Goal: Task Accomplishment & Management: Use online tool/utility

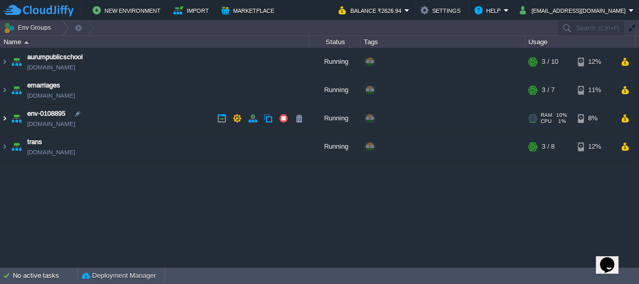
click at [3, 118] on img at bounding box center [5, 118] width 8 height 28
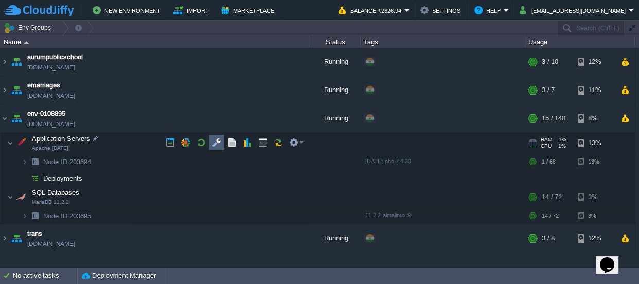
click at [213, 139] on button "button" at bounding box center [216, 142] width 9 height 9
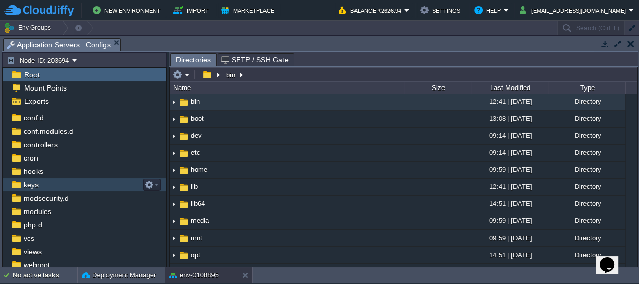
scroll to position [56, 0]
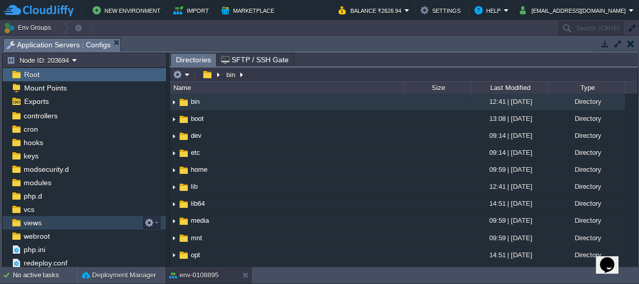
click at [38, 222] on span "views" at bounding box center [33, 222] width 22 height 9
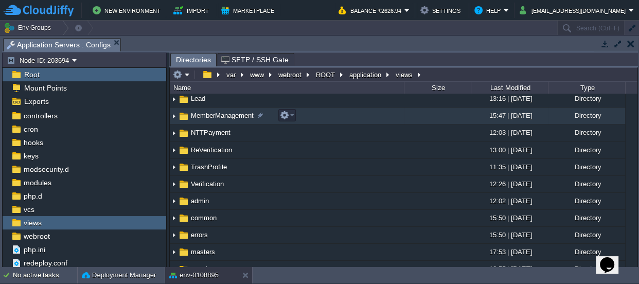
scroll to position [82, 0]
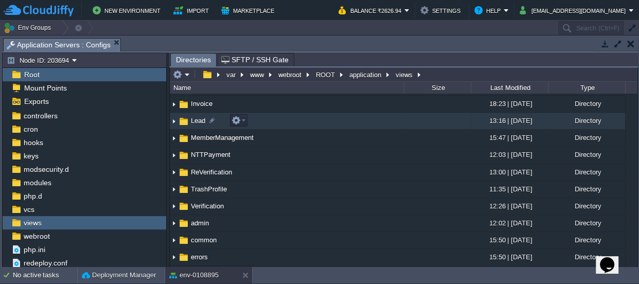
click at [196, 117] on span "Lead" at bounding box center [197, 120] width 17 height 9
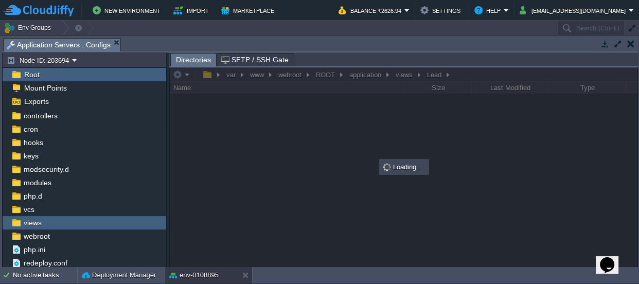
scroll to position [0, 0]
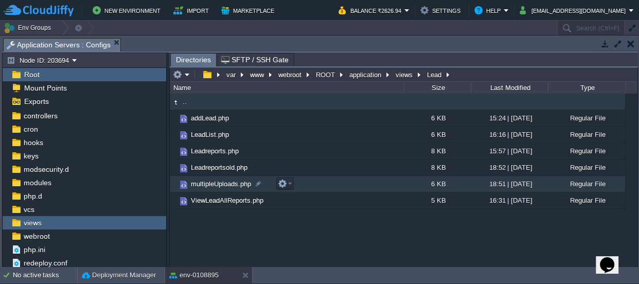
click at [217, 184] on span "multipleUploads.php" at bounding box center [220, 184] width 63 height 9
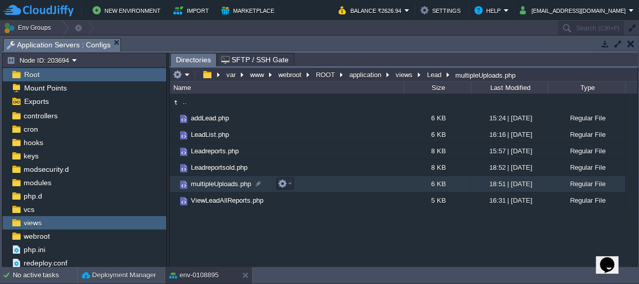
click at [217, 184] on span "multipleUploads.php" at bounding box center [220, 184] width 63 height 9
click at [188, 57] on span "Directories" at bounding box center [193, 60] width 35 height 13
click at [376, 70] on button "application" at bounding box center [366, 74] width 36 height 9
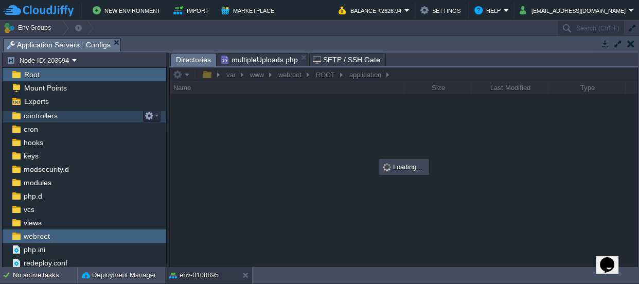
click at [37, 115] on span "controllers" at bounding box center [41, 115] width 38 height 9
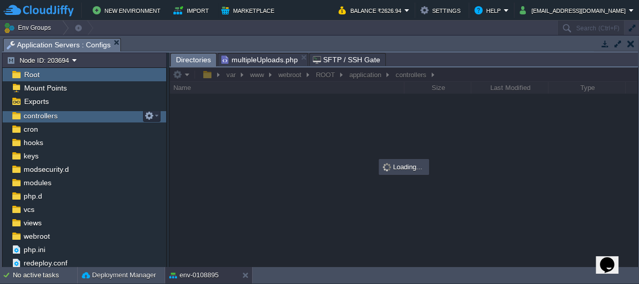
click at [37, 115] on span "controllers" at bounding box center [41, 115] width 38 height 9
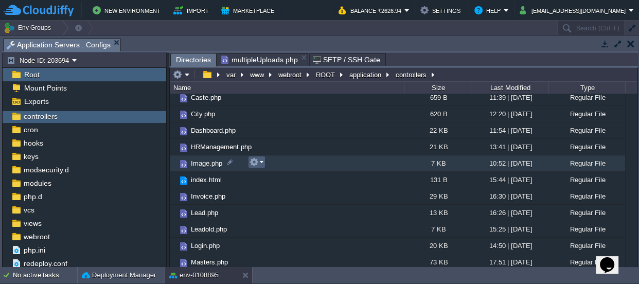
scroll to position [187, 0]
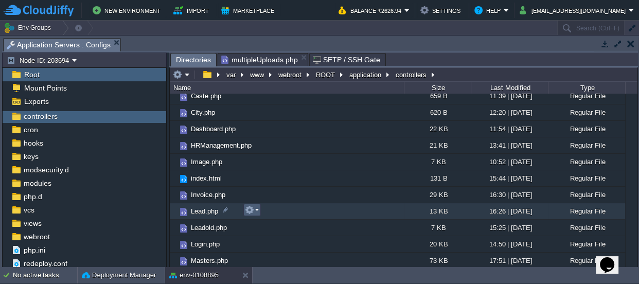
click at [255, 205] on em at bounding box center [252, 209] width 14 height 9
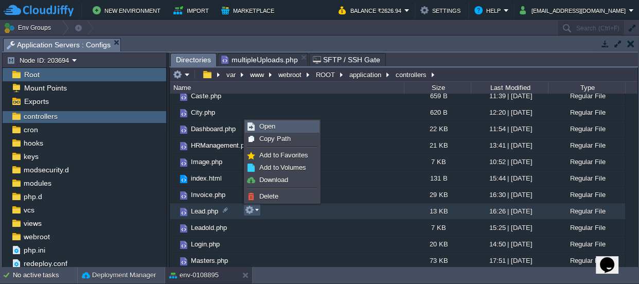
click at [276, 122] on link "Open" at bounding box center [282, 126] width 74 height 11
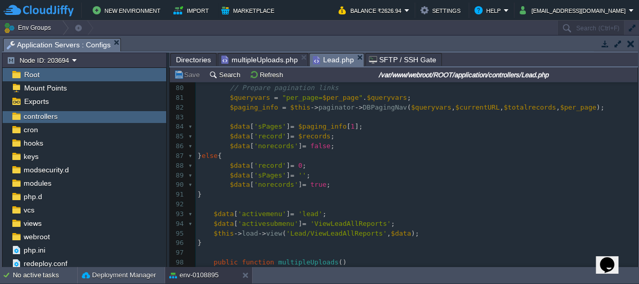
scroll to position [0, 0]
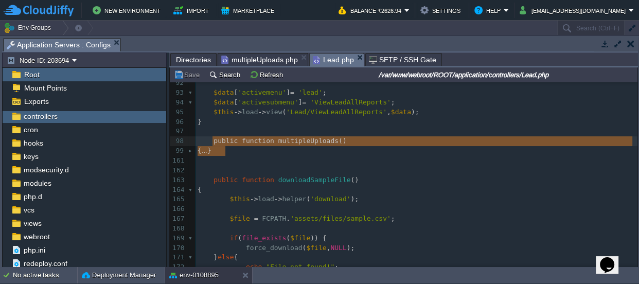
drag, startPoint x: 227, startPoint y: 149, endPoint x: 214, endPoint y: 140, distance: 16.2
type textarea "public function multipleUploads() { $data = array(); $data['profilesource'] = $…"
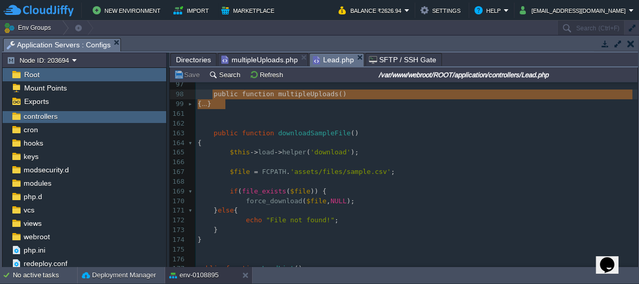
click at [273, 57] on span "multipleUploads.php" at bounding box center [259, 60] width 77 height 12
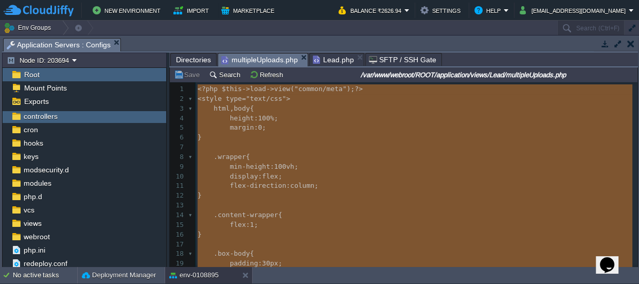
type textarea "-"
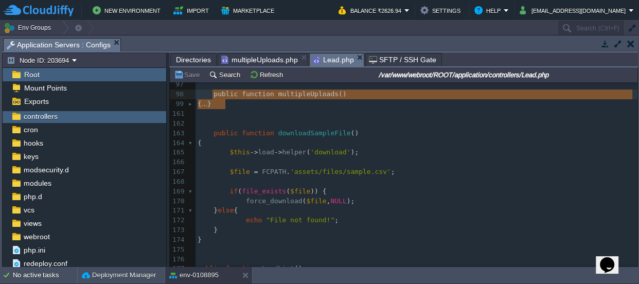
click at [327, 62] on span "Lead.php" at bounding box center [333, 60] width 41 height 13
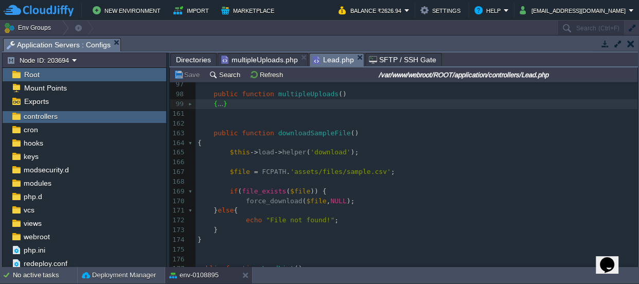
type textarea "$this->session->set_flashdata('success', 'CSV data inserted successfully.'); re…"
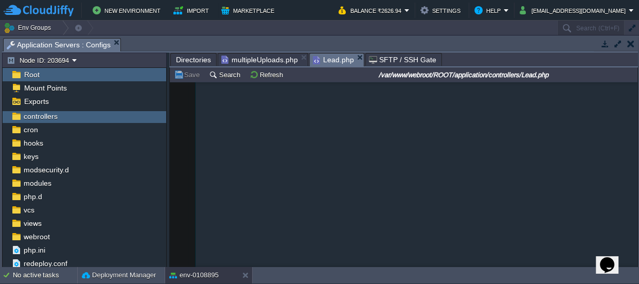
scroll to position [1369, 0]
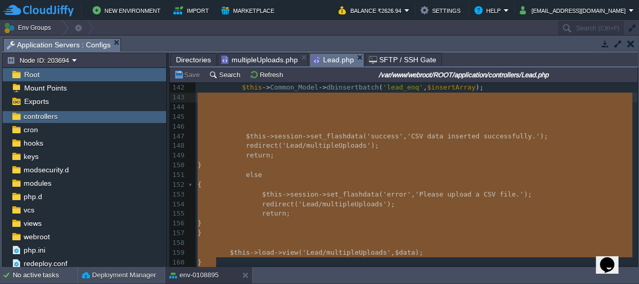
drag, startPoint x: 231, startPoint y: 105, endPoint x: 213, endPoint y: 98, distance: 20.1
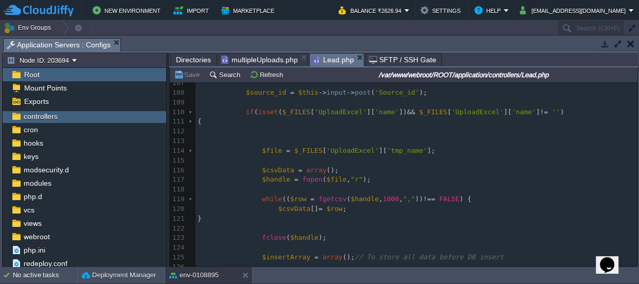
scroll to position [995, 0]
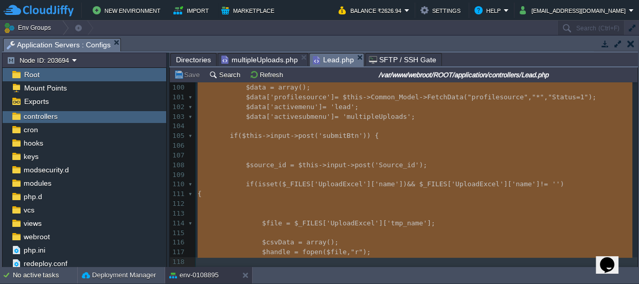
type textarea "-"
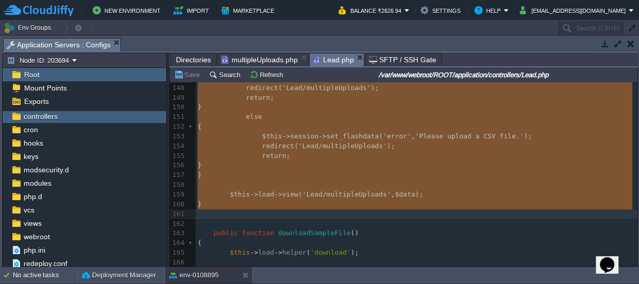
drag, startPoint x: 210, startPoint y: 129, endPoint x: 276, endPoint y: 209, distance: 104.6
paste textarea
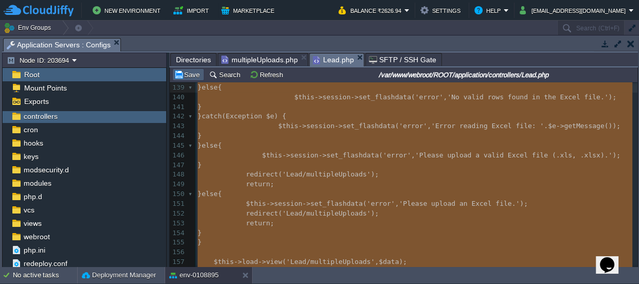
type textarea "-"
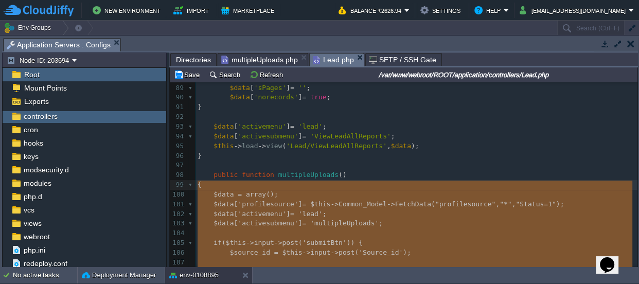
drag, startPoint x: 216, startPoint y: 187, endPoint x: 198, endPoint y: 189, distance: 18.1
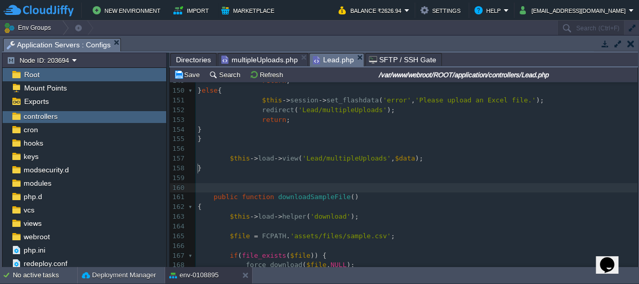
click at [252, 183] on pre "​" at bounding box center [417, 188] width 442 height 10
click at [193, 70] on button "Save" at bounding box center [188, 74] width 29 height 9
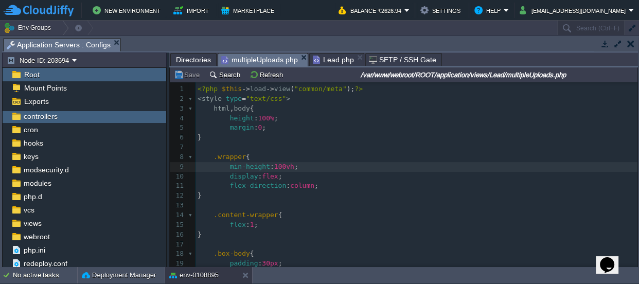
click at [268, 59] on span "multipleUploads.php" at bounding box center [259, 60] width 77 height 13
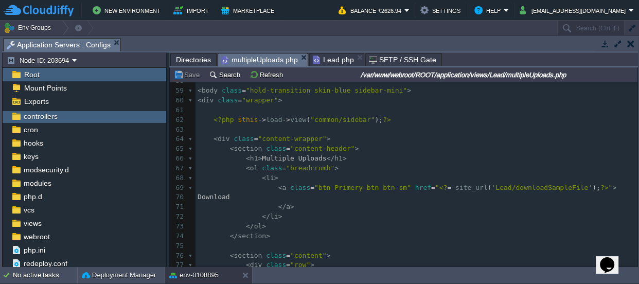
scroll to position [616, 0]
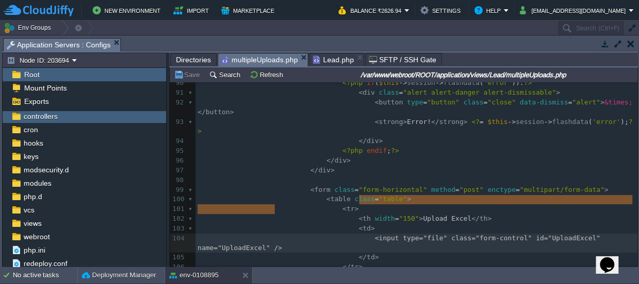
type textarea "<input type="file" class="form-control" id="UploadExcel" name="UploadExcel" />"
drag, startPoint x: 277, startPoint y: 207, endPoint x: 355, endPoint y: 199, distance: 78.6
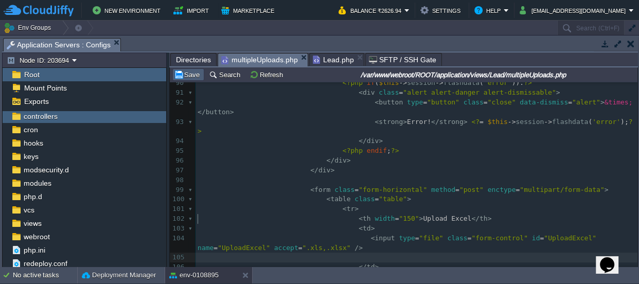
click at [196, 76] on button "Save" at bounding box center [188, 74] width 29 height 9
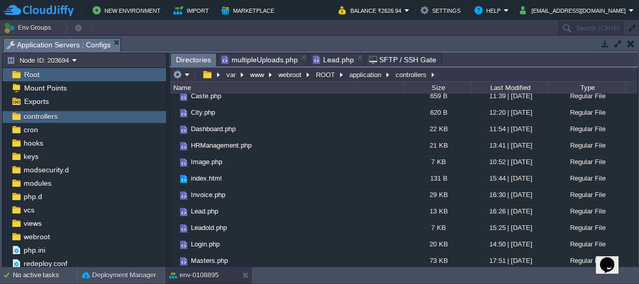
click at [182, 58] on span "Directories" at bounding box center [193, 60] width 35 height 13
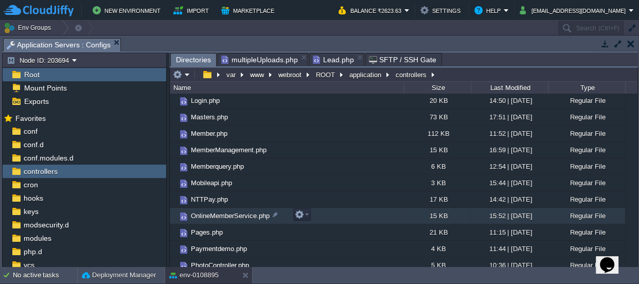
scroll to position [327, 0]
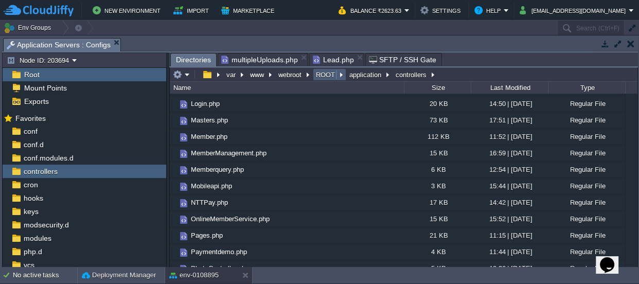
click at [319, 74] on button "ROOT" at bounding box center [325, 74] width 23 height 9
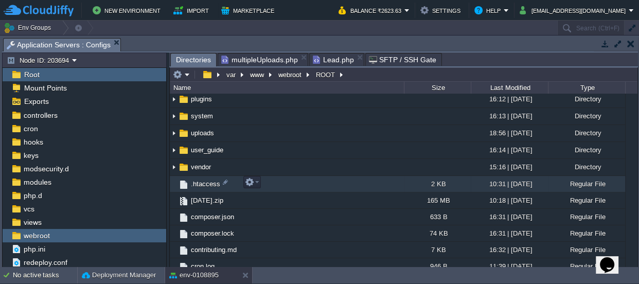
scroll to position [140, 0]
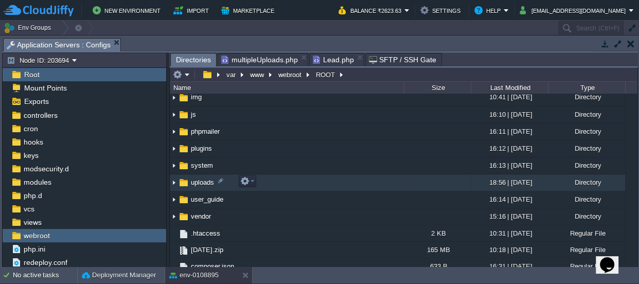
click at [198, 180] on span "uploads" at bounding box center [202, 182] width 26 height 9
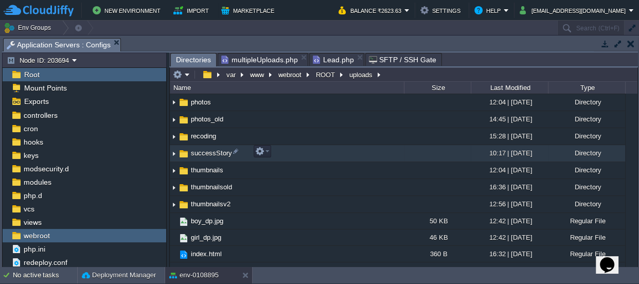
scroll to position [280, 0]
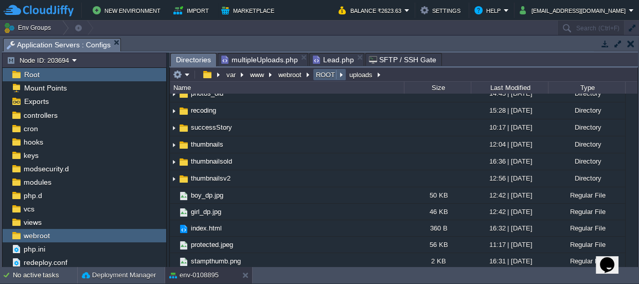
click at [333, 73] on button "ROOT" at bounding box center [325, 74] width 23 height 9
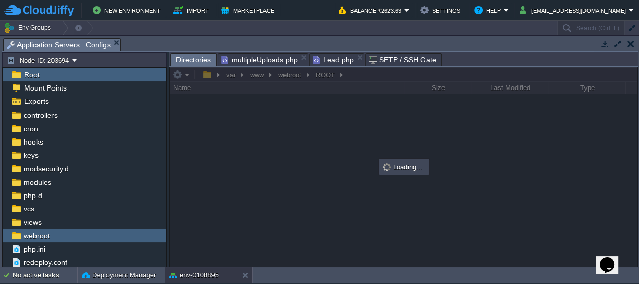
scroll to position [0, 0]
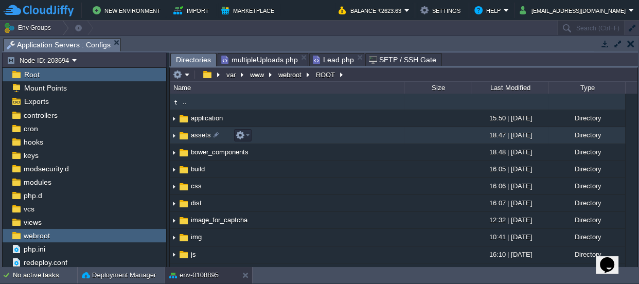
click at [201, 132] on span "assets" at bounding box center [200, 135] width 23 height 9
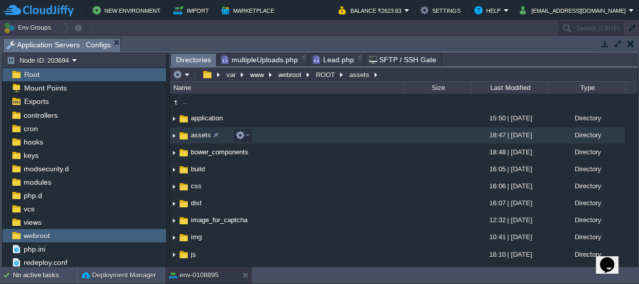
click at [201, 132] on span "assets" at bounding box center [200, 135] width 23 height 9
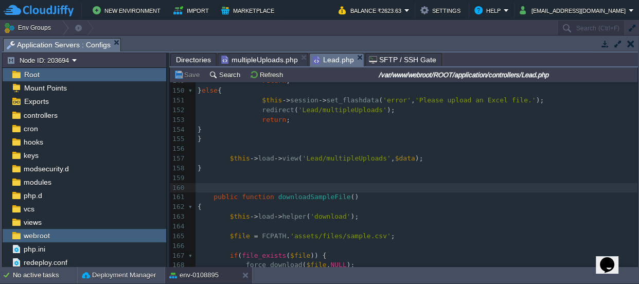
click at [319, 60] on span "Lead.php" at bounding box center [333, 60] width 41 height 13
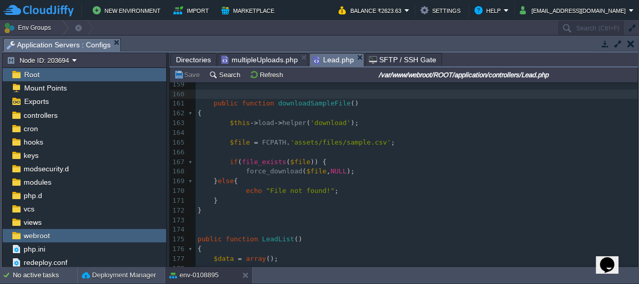
scroll to position [1557, 0]
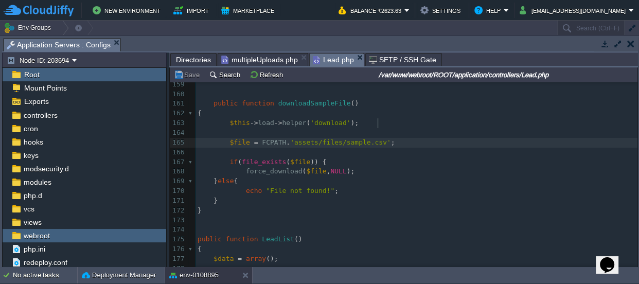
click at [376, 138] on span "'assets/files/sample.csv'" at bounding box center [340, 142] width 101 height 8
type textarea "xls"
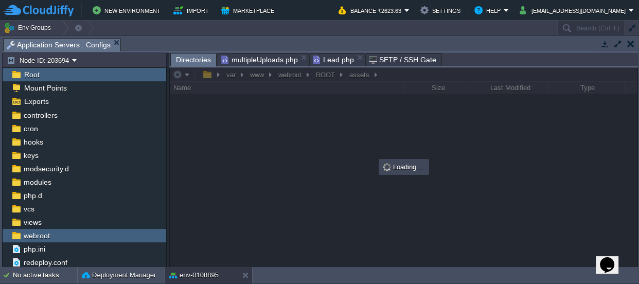
click at [190, 60] on span "Directories" at bounding box center [193, 60] width 35 height 13
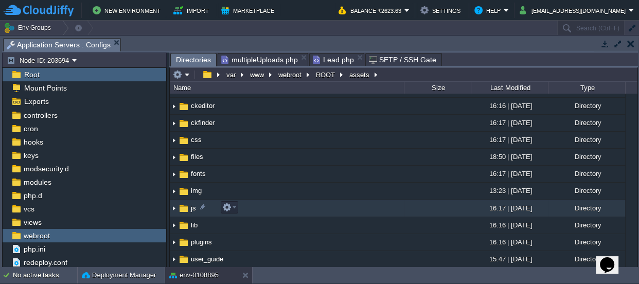
scroll to position [0, 0]
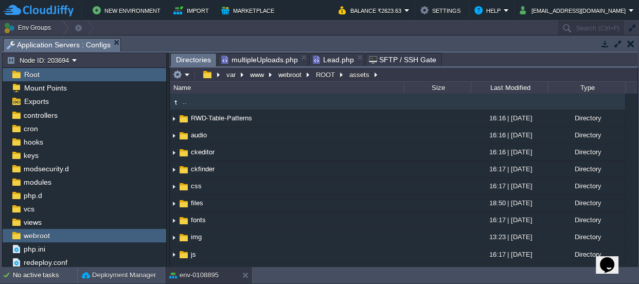
click at [316, 58] on span "Lead.php" at bounding box center [333, 60] width 41 height 12
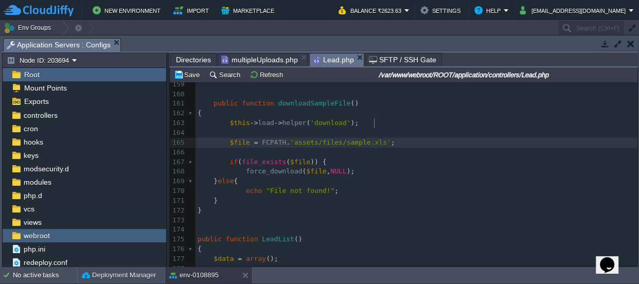
click at [374, 120] on div "xxxxxxxxxx { 141 } 142 } catch ( Exception $e ) { 143 $this -> session -> set_f…" at bounding box center [417, 133] width 442 height 495
type textarea "x"
click at [377, 148] on pre "​" at bounding box center [417, 153] width 442 height 10
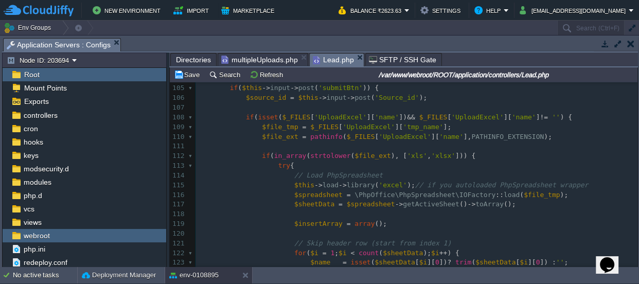
scroll to position [957, 0]
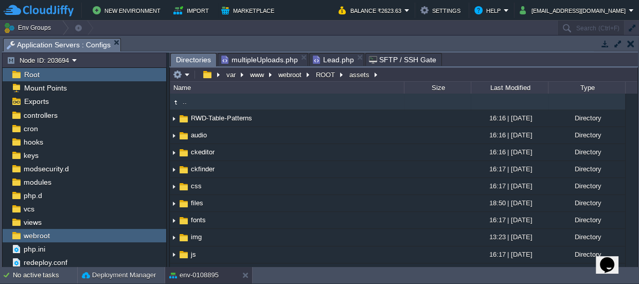
click at [185, 59] on span "Directories" at bounding box center [193, 60] width 35 height 13
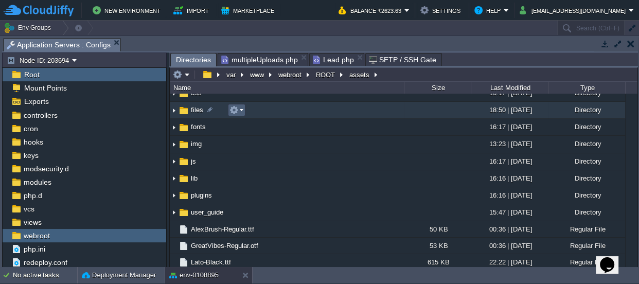
click at [238, 110] on button "button" at bounding box center [234, 109] width 9 height 9
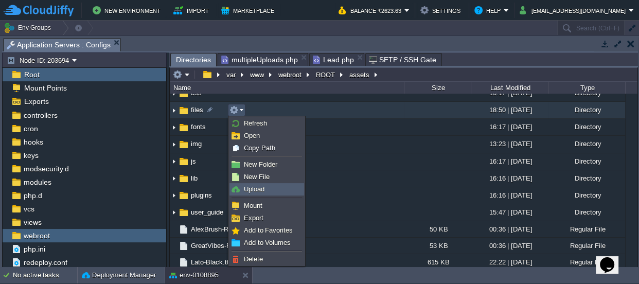
click at [257, 193] on link "Upload" at bounding box center [267, 189] width 74 height 11
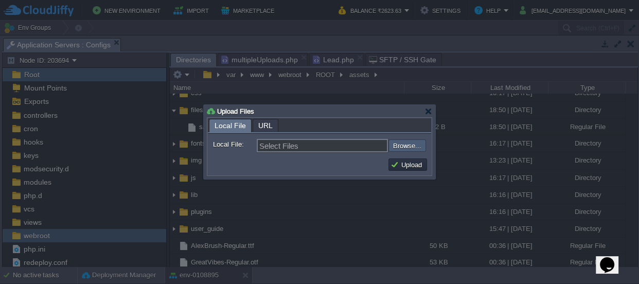
click at [396, 144] on input "file" at bounding box center [361, 145] width 130 height 12
type input "C:\fakepath\sample.xlsx"
type input "sample.xlsx"
click at [411, 161] on button "Upload" at bounding box center [408, 164] width 34 height 9
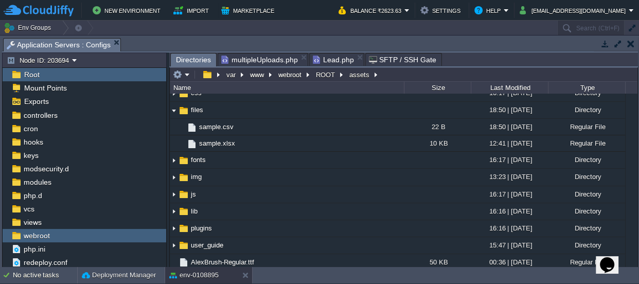
click at [324, 59] on span "Lead.php" at bounding box center [333, 60] width 41 height 12
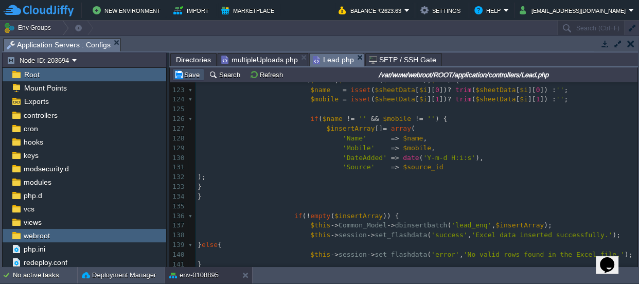
drag, startPoint x: 196, startPoint y: 73, endPoint x: 201, endPoint y: 76, distance: 6.0
click at [196, 73] on button "Save" at bounding box center [188, 74] width 29 height 9
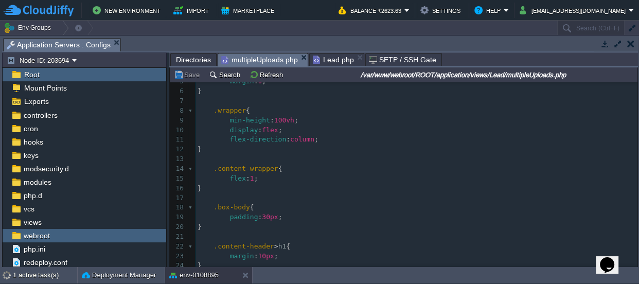
click at [247, 58] on span "multipleUploads.php" at bounding box center [259, 60] width 77 height 13
click at [328, 61] on span "Lead.php" at bounding box center [333, 60] width 41 height 12
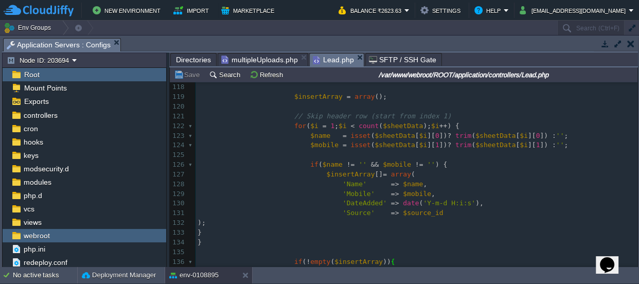
scroll to position [1136, 0]
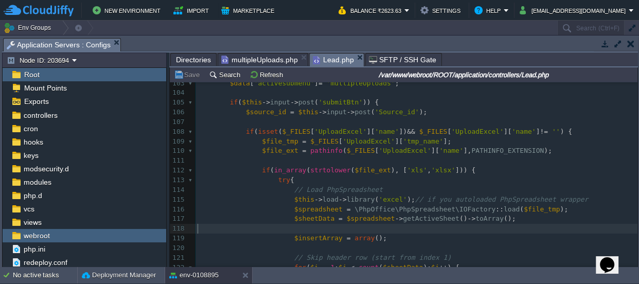
click at [421, 229] on pre "​" at bounding box center [417, 229] width 442 height 10
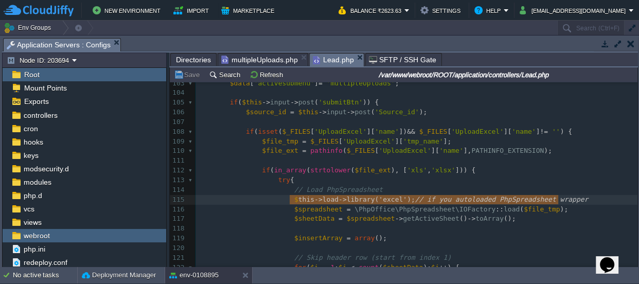
type textarea "$this->load->library('excel'); // if you autoloaded PhpSpreadsheet wrapper"
drag, startPoint x: 563, startPoint y: 196, endPoint x: 287, endPoint y: 196, distance: 276.3
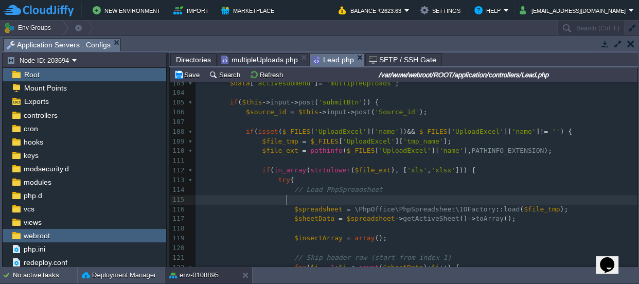
type textarea "// Load PhpSpreadsheet"
drag, startPoint x: 145, startPoint y: 186, endPoint x: 195, endPoint y: 198, distance: 51.4
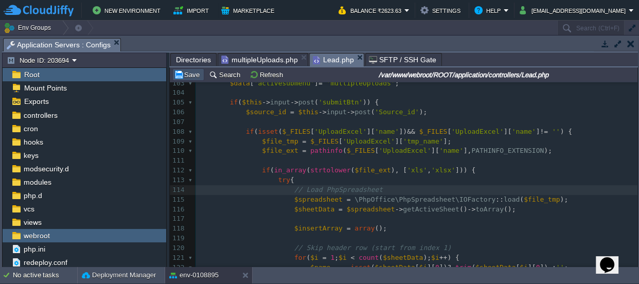
click at [189, 74] on button "Save" at bounding box center [188, 74] width 29 height 9
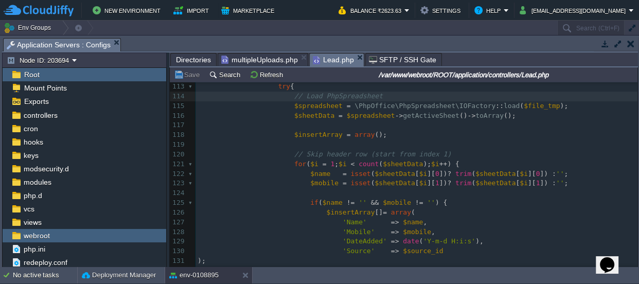
scroll to position [1183, 0]
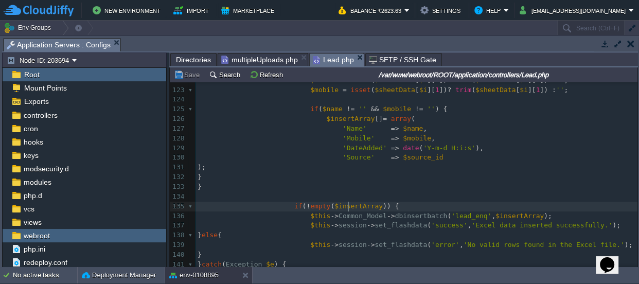
click at [347, 205] on span "$insertArray" at bounding box center [358, 206] width 48 height 8
type textarea "$insertArray"
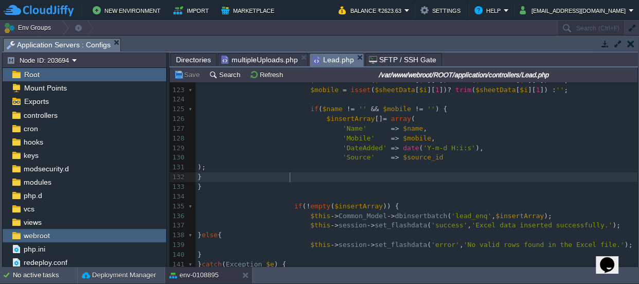
click at [290, 182] on div "xxxxxxxxxx } else { 112 if ( in_array ( strtolower ( $file_ext ), [ 'xls' , 'xl…" at bounding box center [417, 177] width 442 height 398
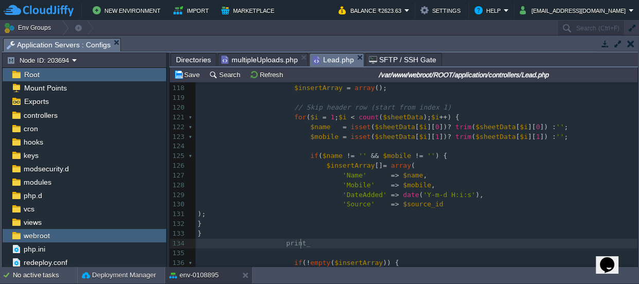
scroll to position [3, 26]
type textarea "print_r()"
type textarea ";exit;"
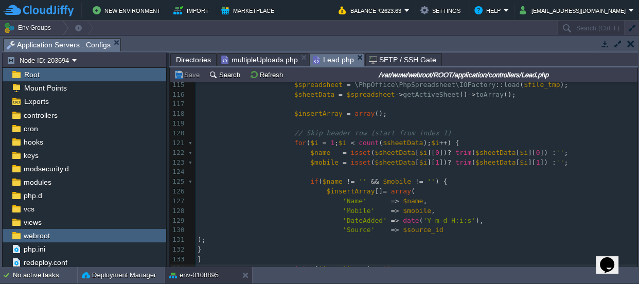
scroll to position [1089, 0]
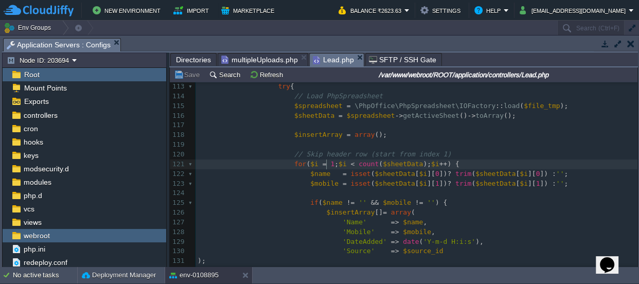
click at [326, 164] on div "xxxxxxxxxx } else { 103 $data [ 'activesubmenu' ] = 'multipleUploads' ; 104 ​ 1…" at bounding box center [417, 232] width 442 height 495
type textarea "0"
drag, startPoint x: 192, startPoint y: 75, endPoint x: 204, endPoint y: 79, distance: 12.5
click at [196, 75] on button "Save" at bounding box center [188, 74] width 29 height 9
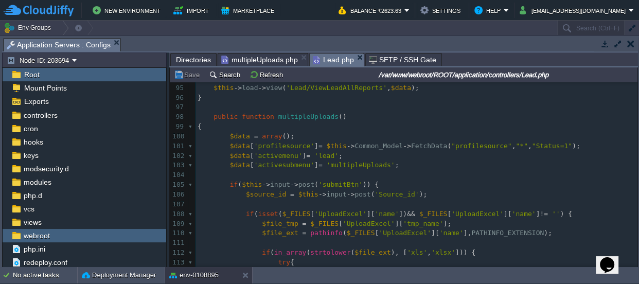
scroll to position [902, 0]
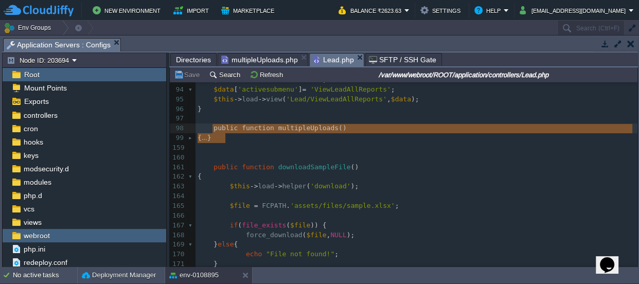
drag, startPoint x: 230, startPoint y: 138, endPoint x: 211, endPoint y: 129, distance: 20.9
type textarea "-"
paste textarea
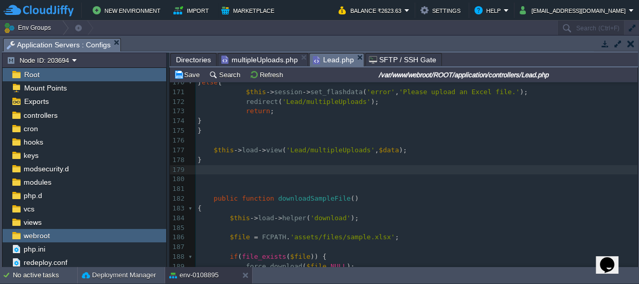
scroll to position [1647, 0]
type textarea "-"
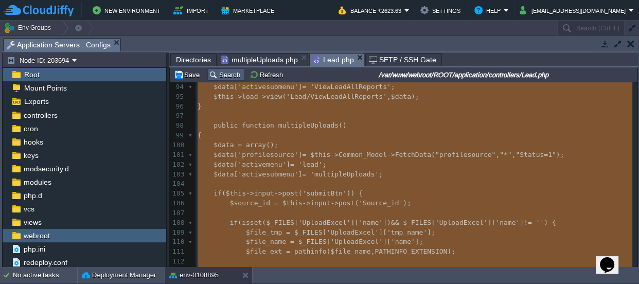
scroll to position [865, 0]
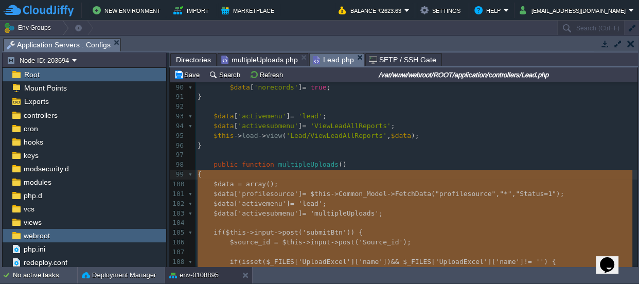
drag, startPoint x: 208, startPoint y: 160, endPoint x: 196, endPoint y: 171, distance: 17.5
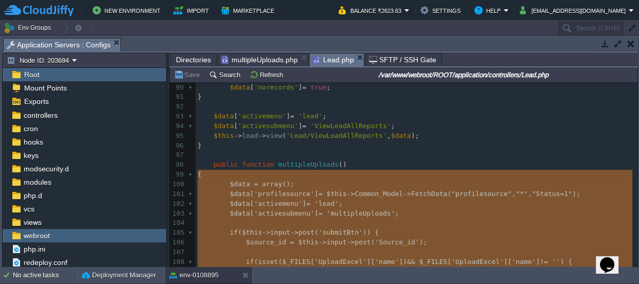
click at [373, 161] on pre "public function multipleUploads ()" at bounding box center [417, 165] width 442 height 10
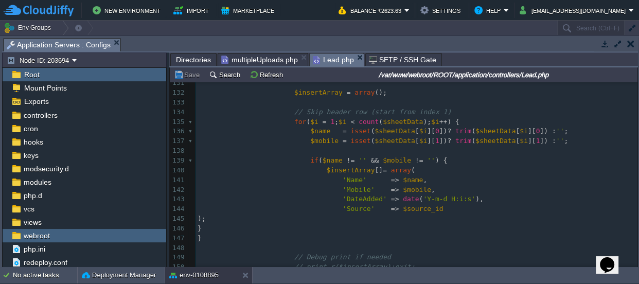
scroll to position [1286, 0]
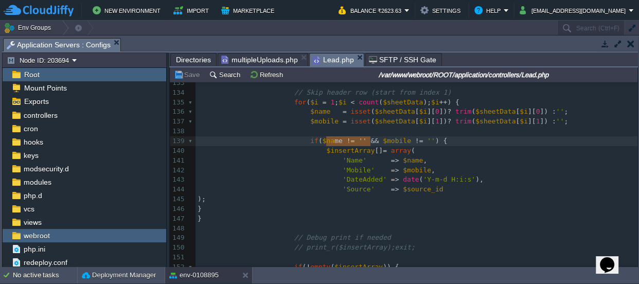
type textarea "$name != '' &&"
drag, startPoint x: 368, startPoint y: 141, endPoint x: 315, endPoint y: 137, distance: 53.2
click at [190, 75] on button "Save" at bounding box center [188, 74] width 29 height 9
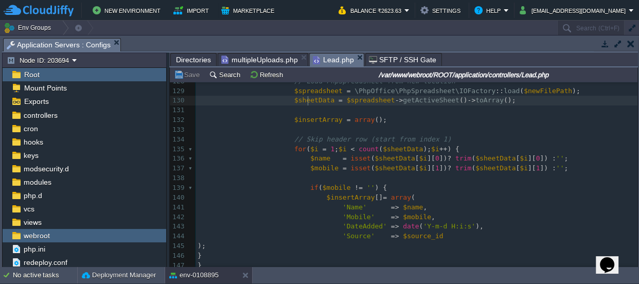
scroll to position [3, 0]
click at [309, 98] on div "xxxxxxxxxx public function multipleUploads () 104 ​ 105 if ( $this -> input -> …" at bounding box center [417, 144] width 442 height 601
type textarea "$sheetData"
click at [386, 120] on pre "$insertArray = array ();" at bounding box center [417, 120] width 442 height 10
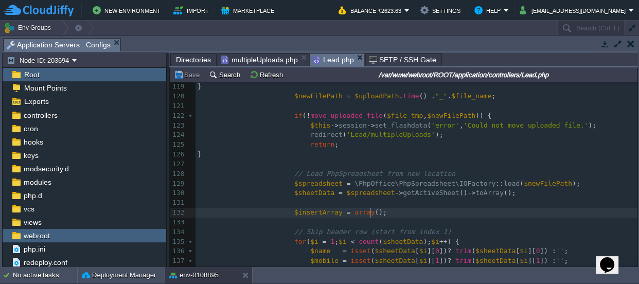
scroll to position [1146, 0]
click at [295, 225] on pre "​" at bounding box center [417, 224] width 442 height 10
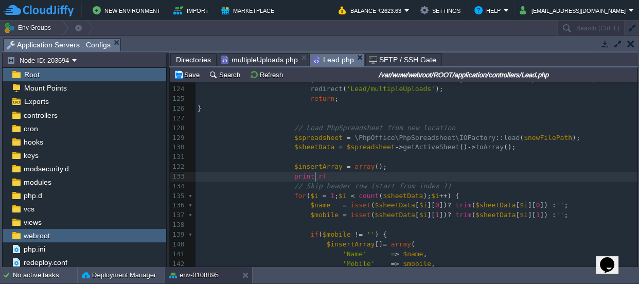
scroll to position [3, 33]
type textarea "print_r();exit;"
click at [391, 198] on span "$sheetData" at bounding box center [403, 196] width 40 height 8
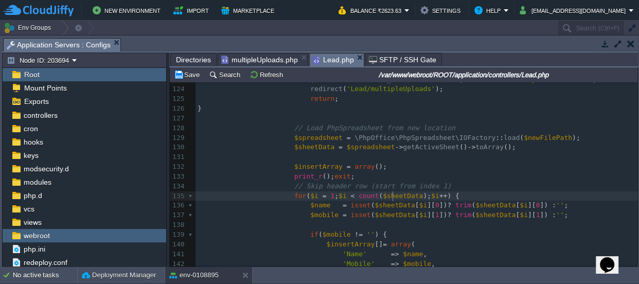
type textarea "$sheetData"
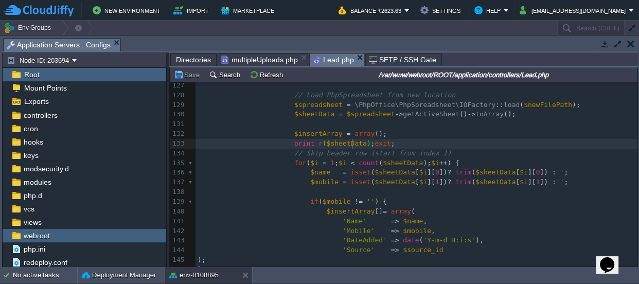
scroll to position [1239, 0]
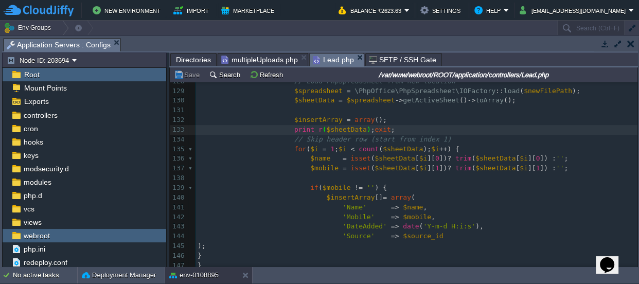
click at [260, 56] on span "multipleUploads.php" at bounding box center [259, 60] width 77 height 12
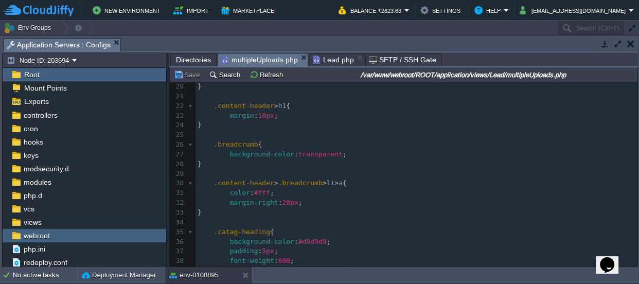
scroll to position [327, 0]
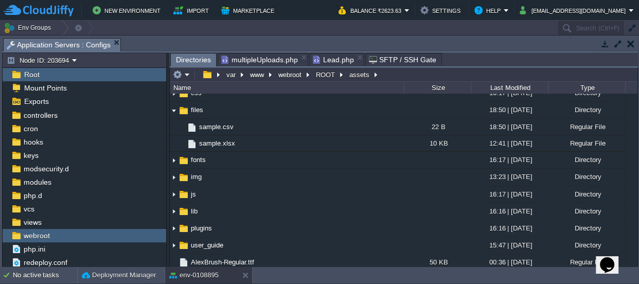
click at [190, 59] on span "Directories" at bounding box center [193, 60] width 35 height 13
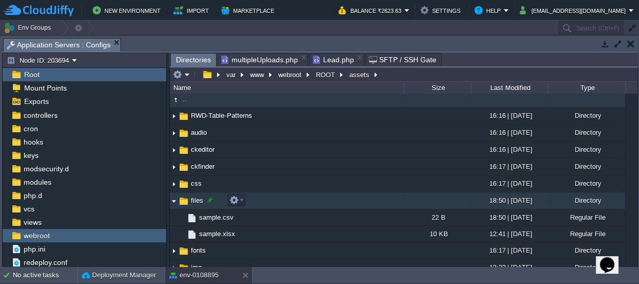
scroll to position [0, 0]
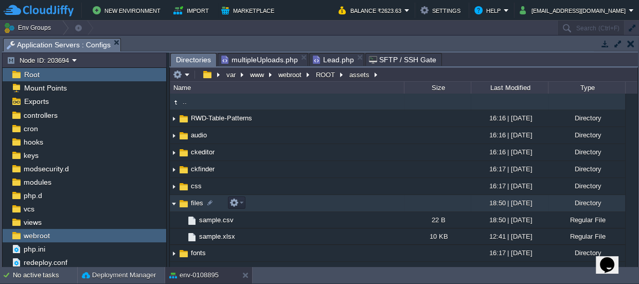
click at [174, 205] on img at bounding box center [174, 204] width 8 height 16
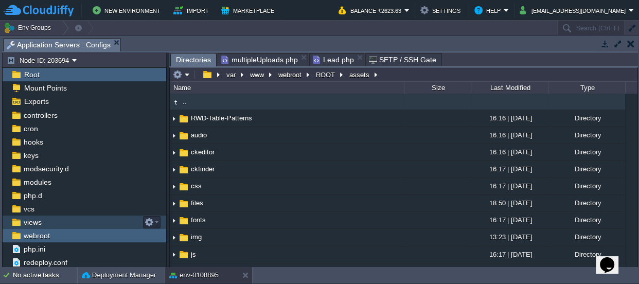
click at [37, 222] on span "views" at bounding box center [33, 222] width 22 height 9
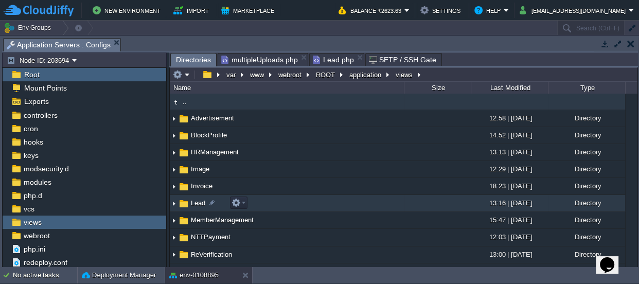
click at [192, 202] on span "Lead" at bounding box center [197, 203] width 17 height 9
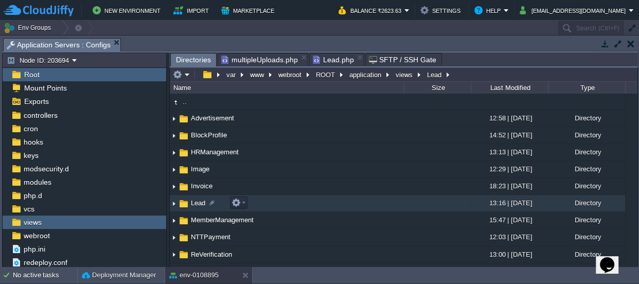
click at [192, 202] on span "Lead" at bounding box center [197, 203] width 17 height 9
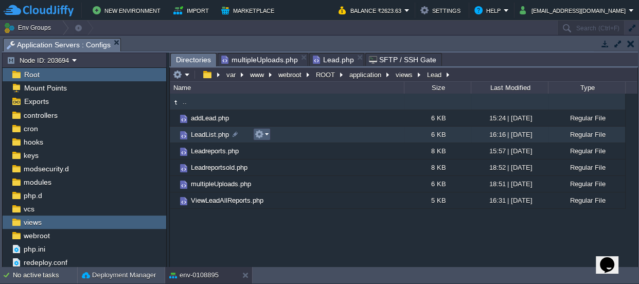
click at [264, 134] on em at bounding box center [262, 134] width 14 height 9
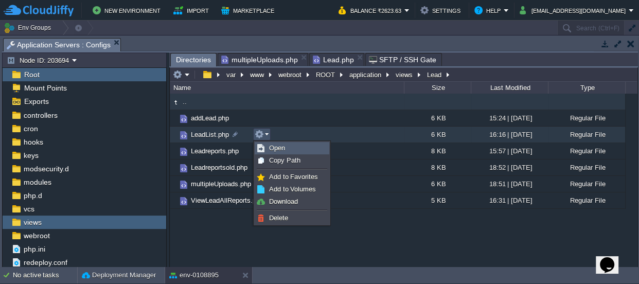
click at [278, 148] on span "Open" at bounding box center [277, 148] width 16 height 8
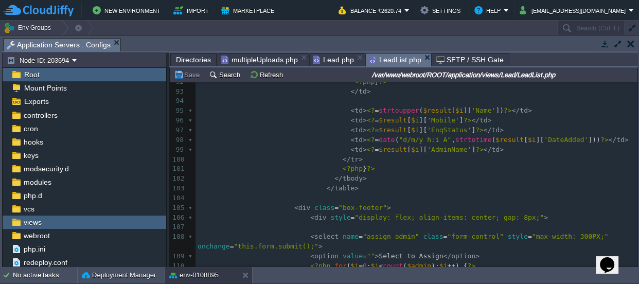
scroll to position [890, 0]
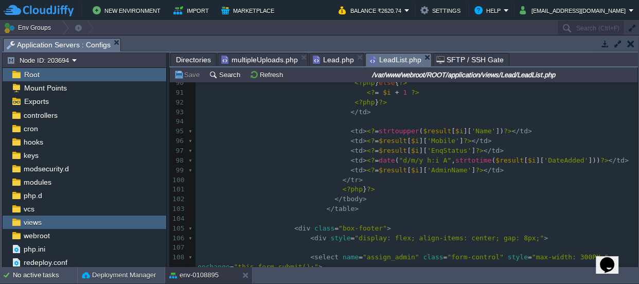
click at [325, 60] on span "Lead.php" at bounding box center [333, 60] width 41 height 12
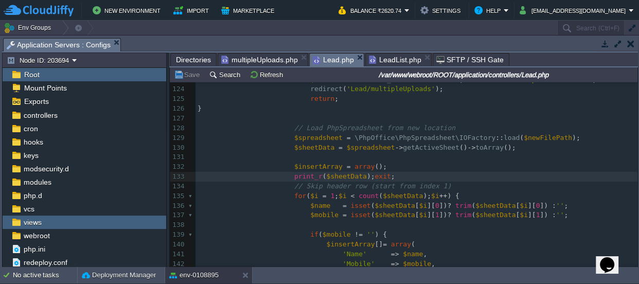
scroll to position [3, 0]
type textarea "print_r($sheetData);exit;"
drag, startPoint x: 385, startPoint y: 174, endPoint x: 287, endPoint y: 175, distance: 98.8
click at [195, 74] on button "Save" at bounding box center [188, 74] width 29 height 9
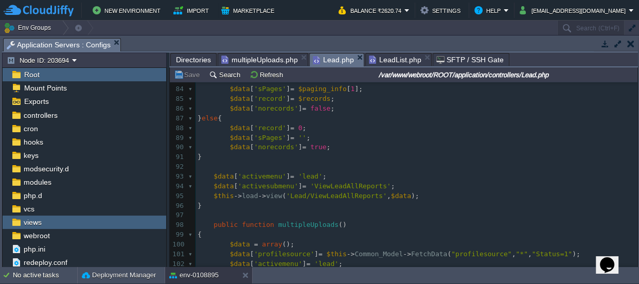
scroll to position [865, 0]
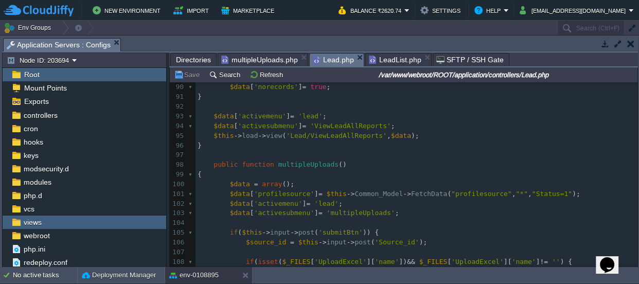
click at [261, 60] on span "multipleUploads.php" at bounding box center [259, 60] width 77 height 12
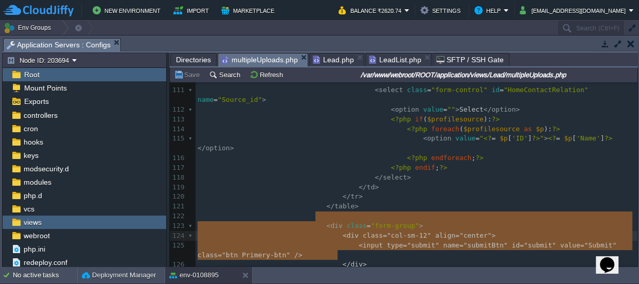
type textarea "<div class="form-group"> <div class="col-sm-12" align="center"> <input type="su…"
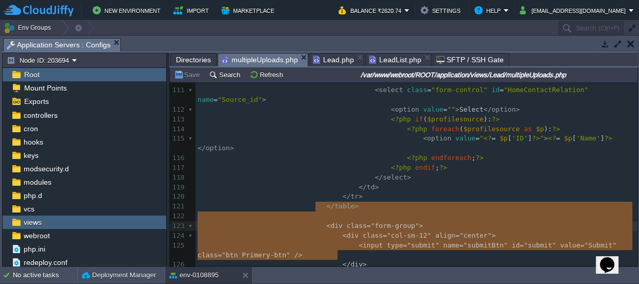
drag, startPoint x: 341, startPoint y: 253, endPoint x: 314, endPoint y: 206, distance: 53.7
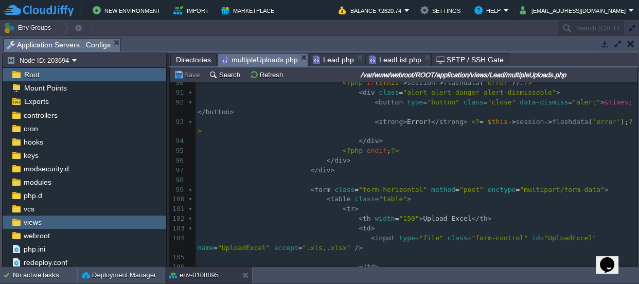
click at [194, 57] on span "Directories" at bounding box center [193, 60] width 35 height 12
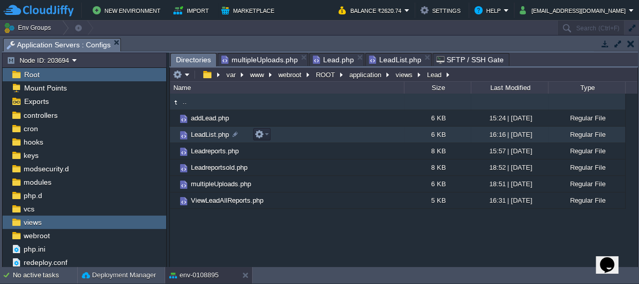
click at [217, 132] on span "LeadList.php" at bounding box center [209, 134] width 41 height 9
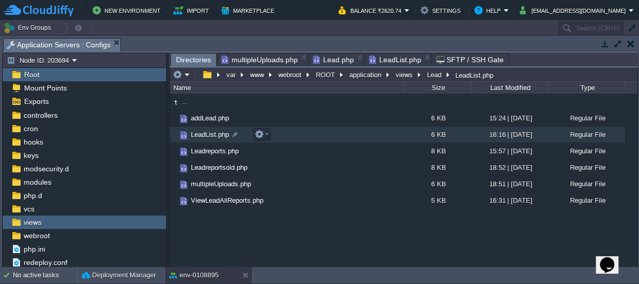
click at [217, 132] on span "LeadList.php" at bounding box center [209, 134] width 41 height 9
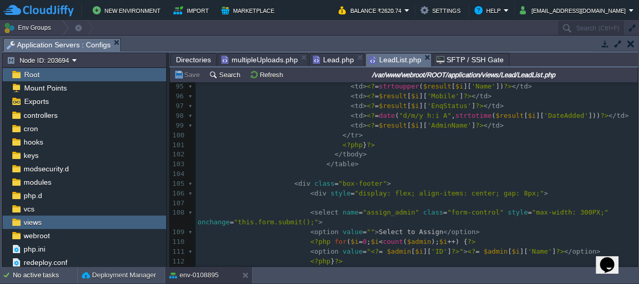
click at [444, 147] on pre "<?php } ?>" at bounding box center [417, 145] width 442 height 10
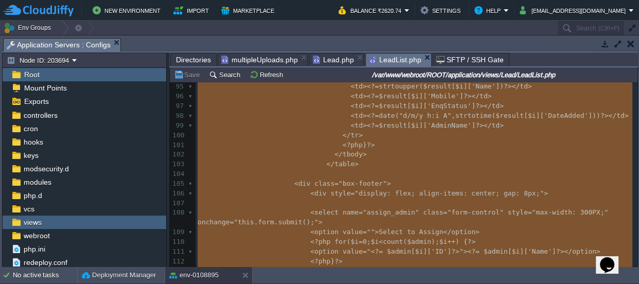
type textarea "-"
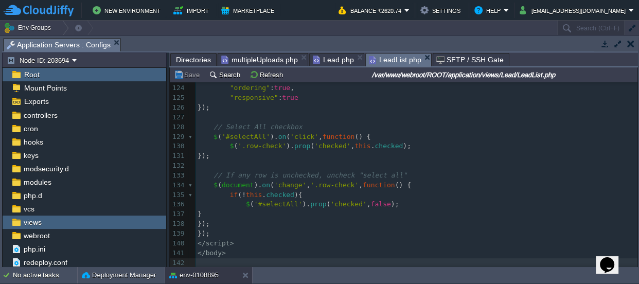
click at [425, 153] on pre "});" at bounding box center [417, 156] width 442 height 10
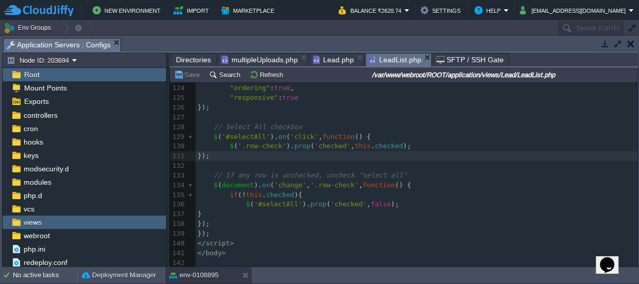
type textarea "-"
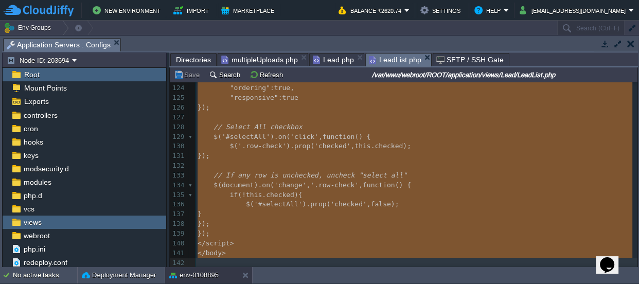
paste textarea
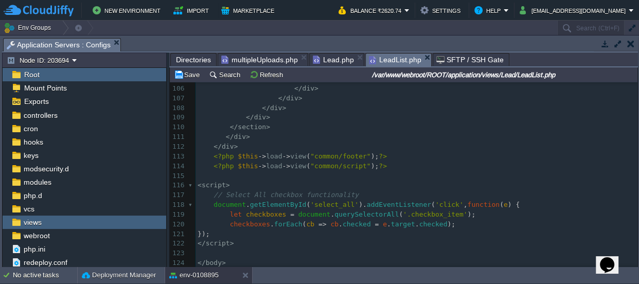
scroll to position [1040, 0]
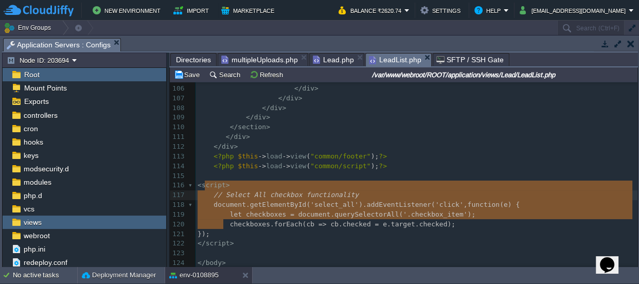
type textarea "// Select All checkbox functionality document.getElementById('select_all').addE…"
drag, startPoint x: 230, startPoint y: 221, endPoint x: 208, endPoint y: 182, distance: 44.4
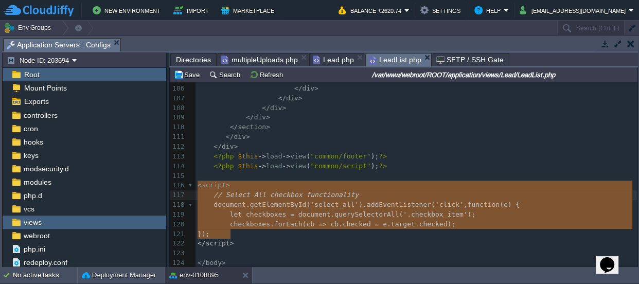
type textarea "<script> // Select All checkbox functionality document.getElementById('select_a…"
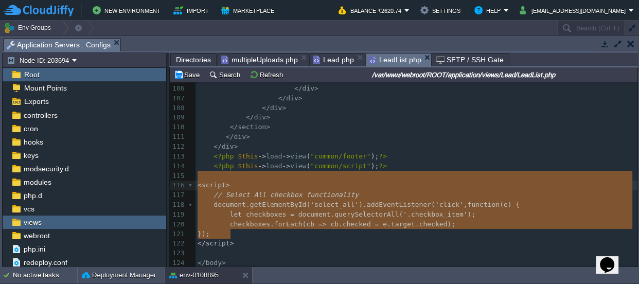
drag, startPoint x: 241, startPoint y: 231, endPoint x: 193, endPoint y: 175, distance: 73.0
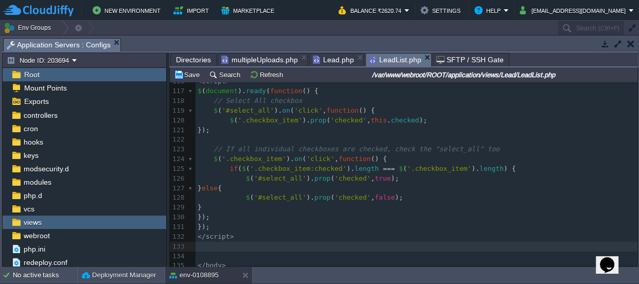
scroll to position [1147, 0]
click at [196, 75] on button "Save" at bounding box center [188, 74] width 29 height 9
click at [330, 57] on span "Lead.php" at bounding box center [333, 60] width 41 height 12
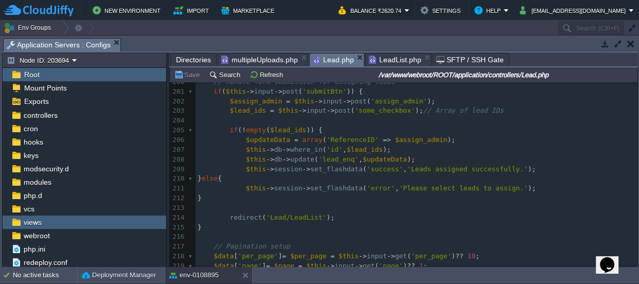
scroll to position [374, 0]
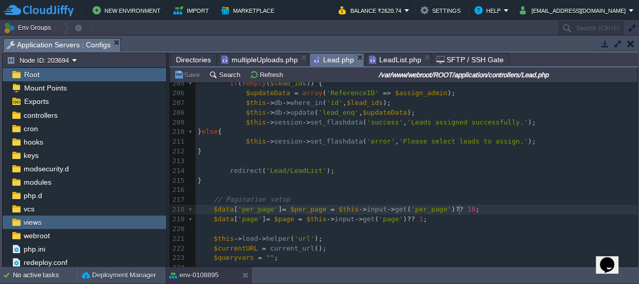
click at [467, 207] on span "10" at bounding box center [471, 209] width 8 height 8
type textarea "500"
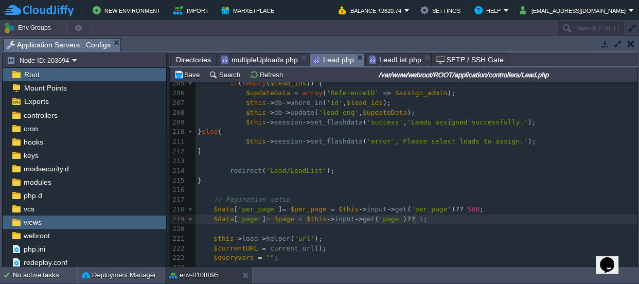
click at [544, 223] on pre "$data [ 'page' ] = $page = $this -> input -> get ( 'page' ) ?? 1 ;" at bounding box center [417, 220] width 442 height 10
click at [191, 72] on button "Save" at bounding box center [188, 74] width 29 height 9
